Goal: Transaction & Acquisition: Purchase product/service

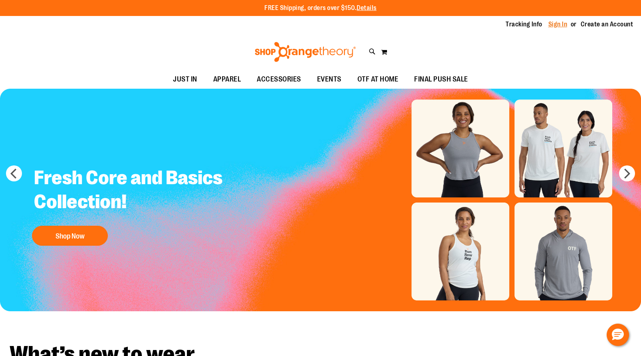
click at [551, 23] on link "Sign In" at bounding box center [558, 24] width 19 height 9
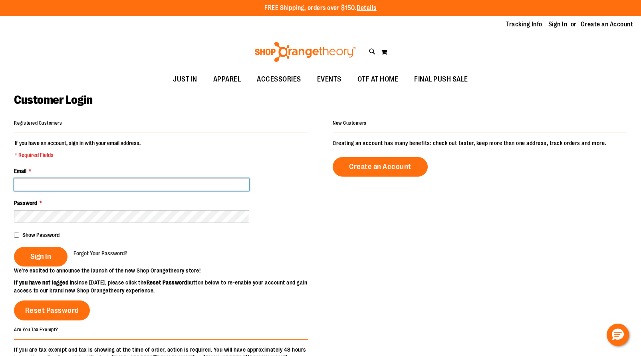
type input "**********"
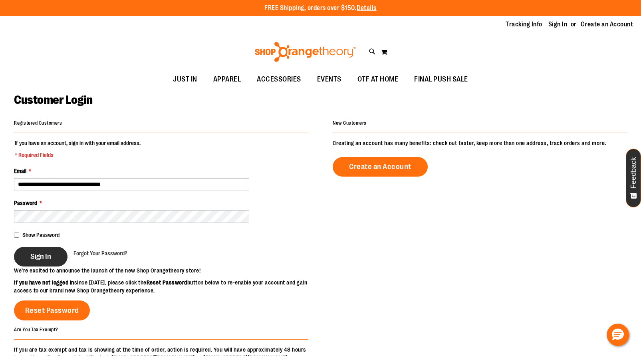
click at [48, 257] on span "Sign In" at bounding box center [40, 256] width 21 height 9
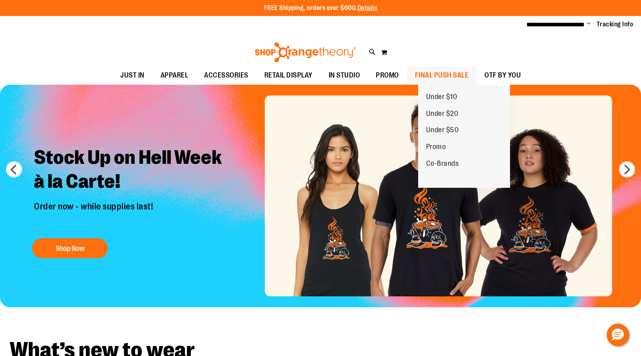
click at [466, 76] on span "FINAL PUSH SALE" at bounding box center [442, 75] width 54 height 18
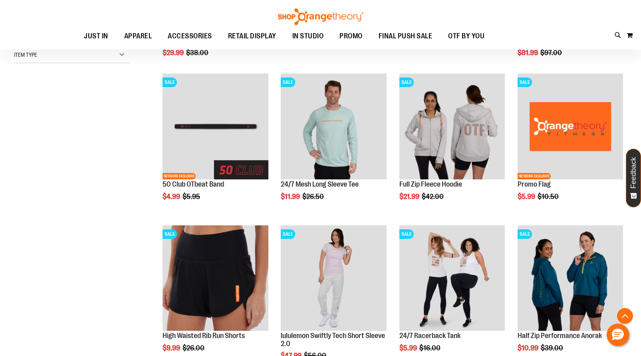
scroll to position [239, 0]
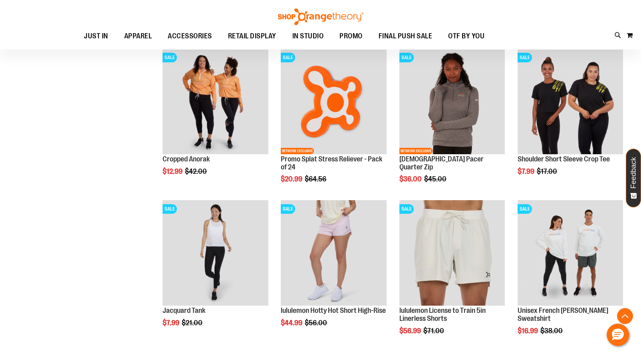
scroll to position [719, 0]
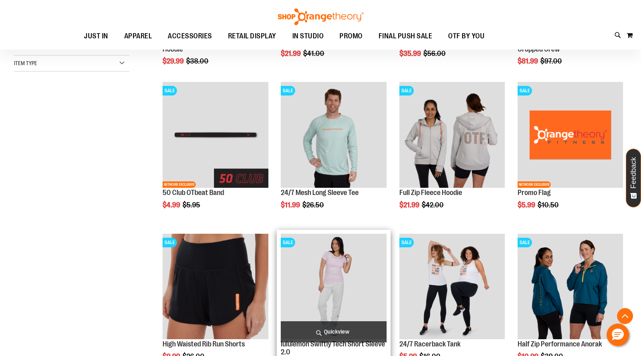
scroll to position [199, 0]
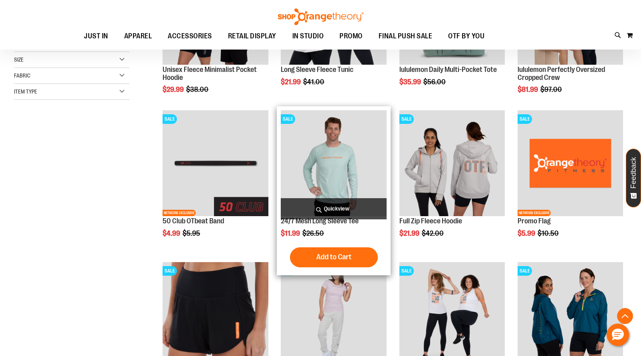
click at [352, 195] on img "product" at bounding box center [333, 162] width 105 height 105
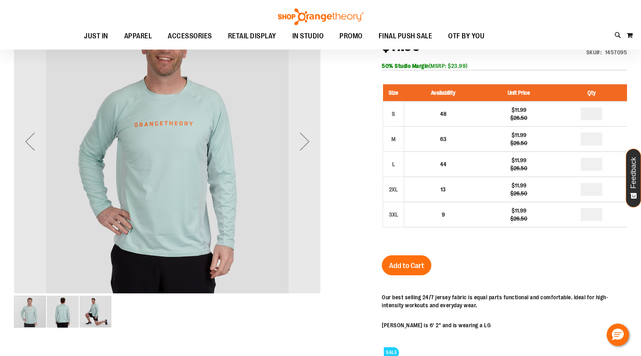
scroll to position [39, 0]
click at [93, 310] on img "image 3 of 3" at bounding box center [96, 312] width 32 height 32
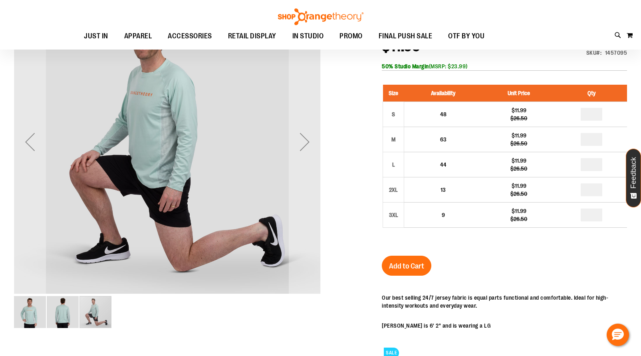
click at [73, 310] on img "image 2 of 3" at bounding box center [63, 312] width 32 height 32
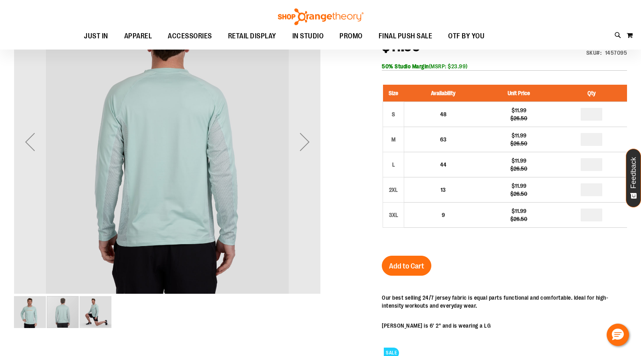
click at [105, 312] on img "image 3 of 3" at bounding box center [96, 312] width 32 height 32
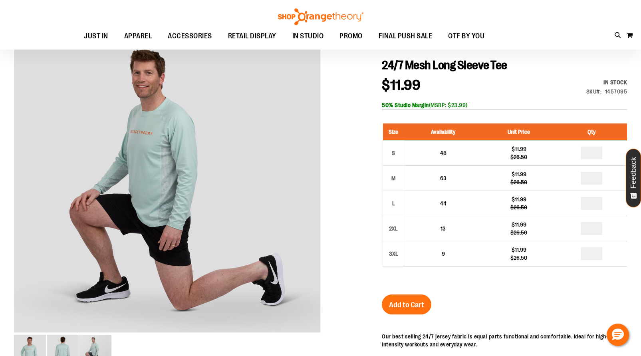
scroll to position [0, 0]
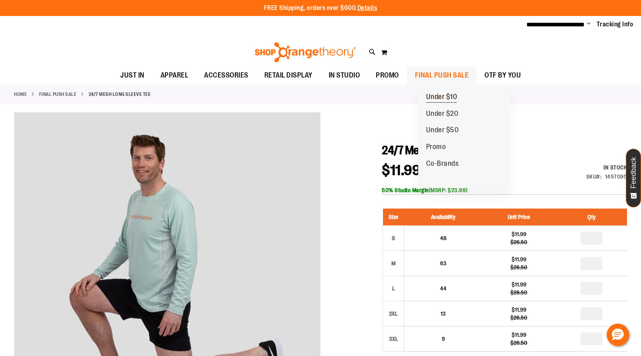
click at [443, 95] on span "Under $10" at bounding box center [441, 98] width 31 height 10
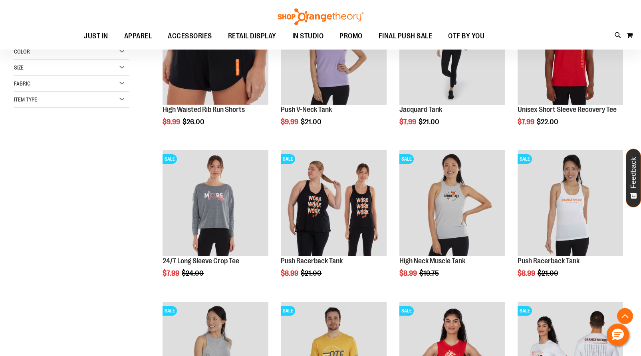
scroll to position [199, 0]
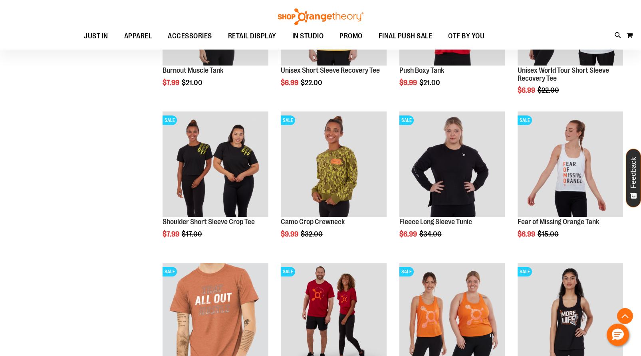
scroll to position [599, 0]
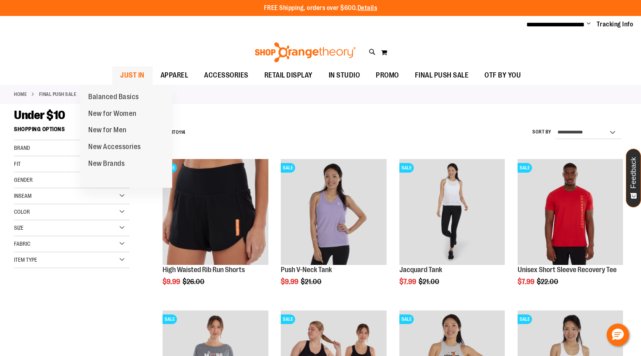
click at [120, 76] on span "JUST IN" at bounding box center [132, 75] width 24 height 18
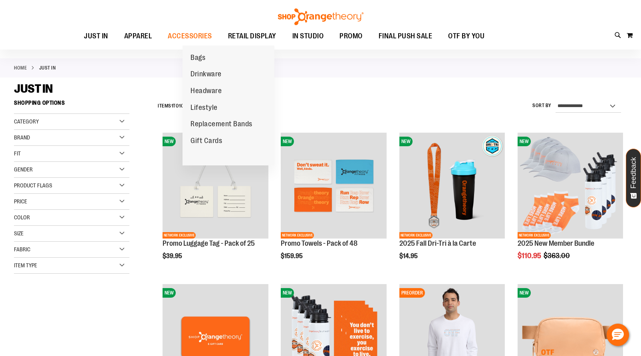
scroll to position [40, 0]
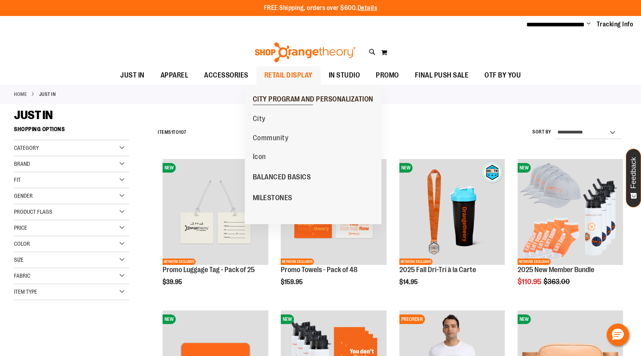
click at [292, 98] on span "CITY PROGRAM AND PERSONALIZATION" at bounding box center [313, 100] width 121 height 10
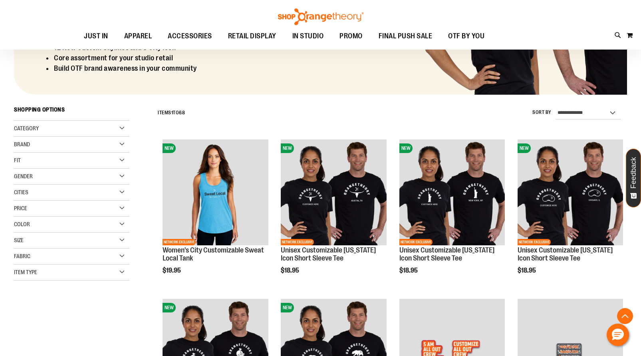
scroll to position [199, 0]
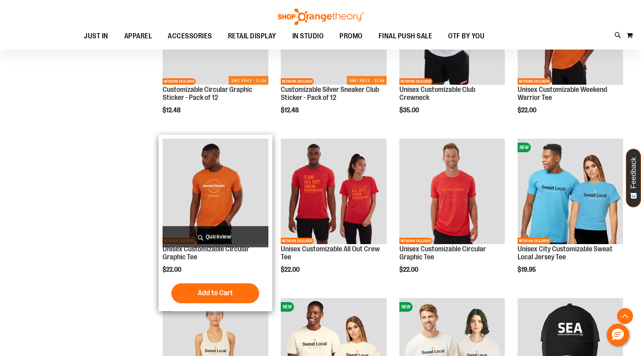
scroll to position [679, 0]
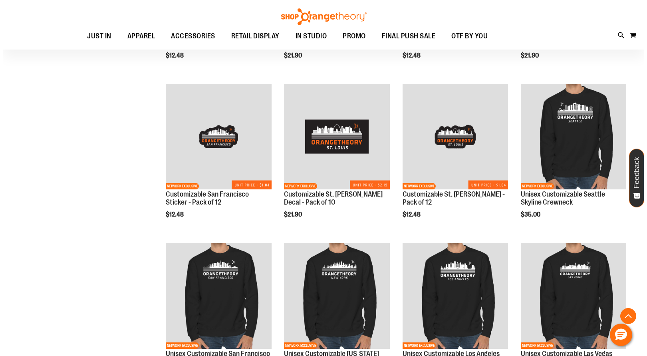
scroll to position [1398, 0]
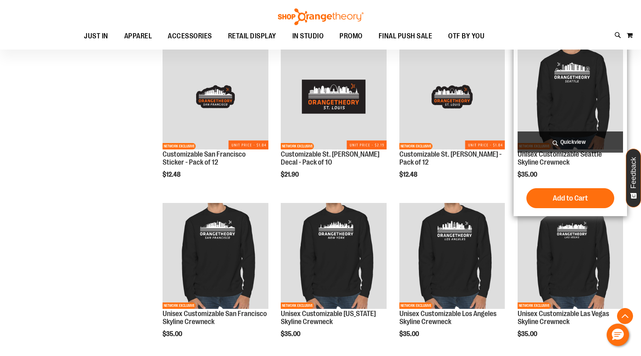
click at [565, 142] on span "Quickview" at bounding box center [570, 141] width 105 height 21
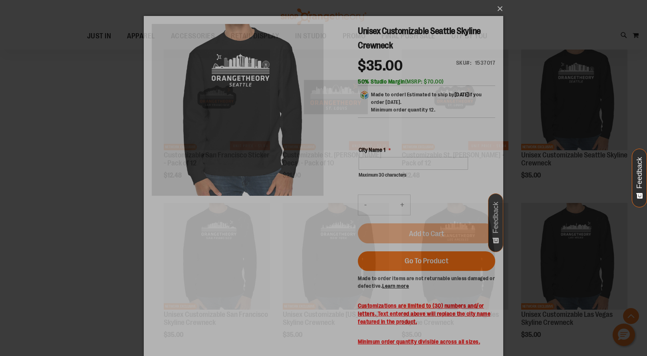
scroll to position [0, 0]
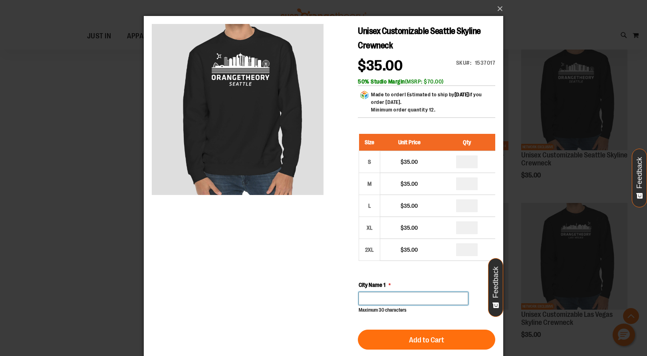
click at [418, 300] on input "City Name 1" at bounding box center [413, 298] width 109 height 13
type input "**********"
click at [502, 9] on button "×" at bounding box center [326, 9] width 360 height 18
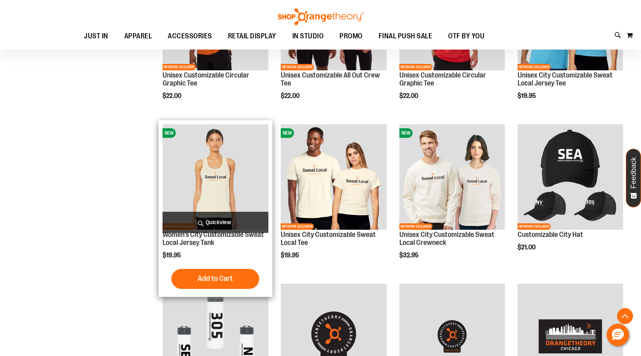
scroll to position [839, 0]
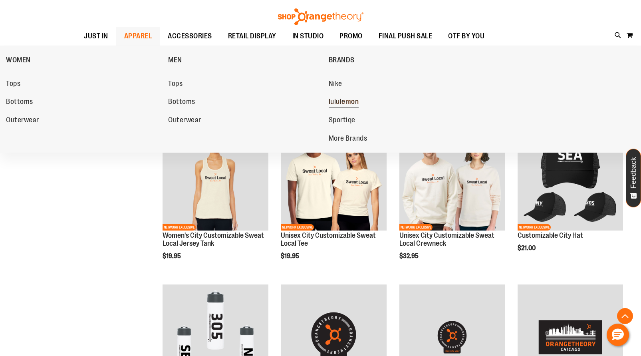
click at [355, 102] on span "lululemon" at bounding box center [344, 103] width 30 height 10
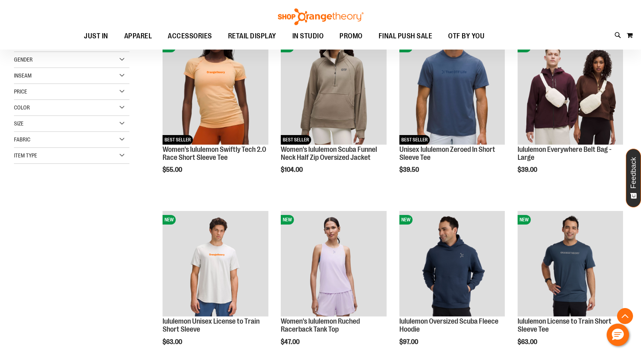
scroll to position [159, 0]
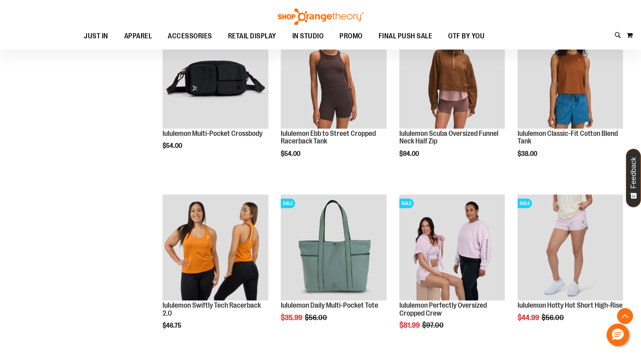
scroll to position [639, 0]
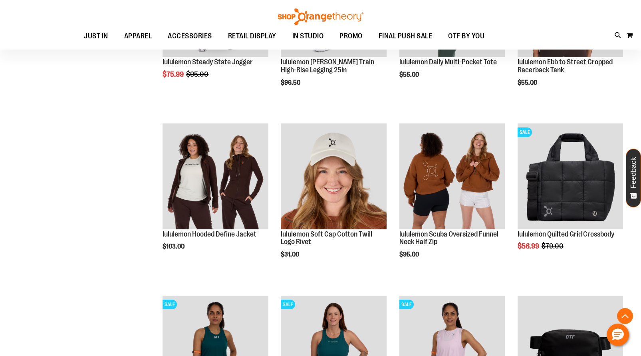
scroll to position [1398, 0]
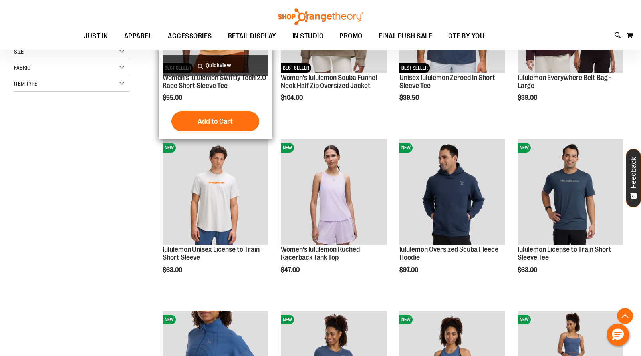
scroll to position [80, 0]
